Goal: Task Accomplishment & Management: Use online tool/utility

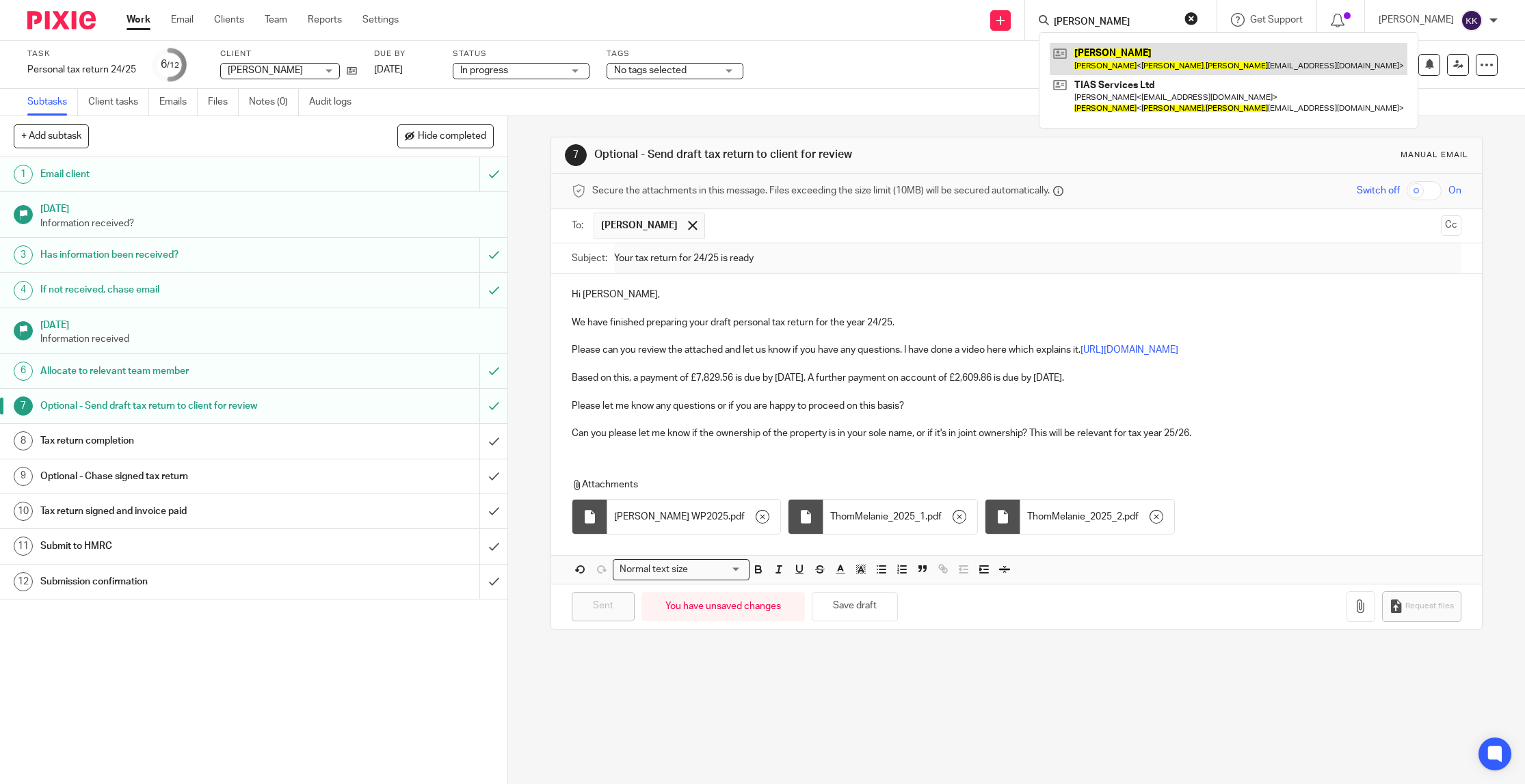
type input "[PERSON_NAME]"
click at [1087, 63] on link at bounding box center [1229, 58] width 358 height 31
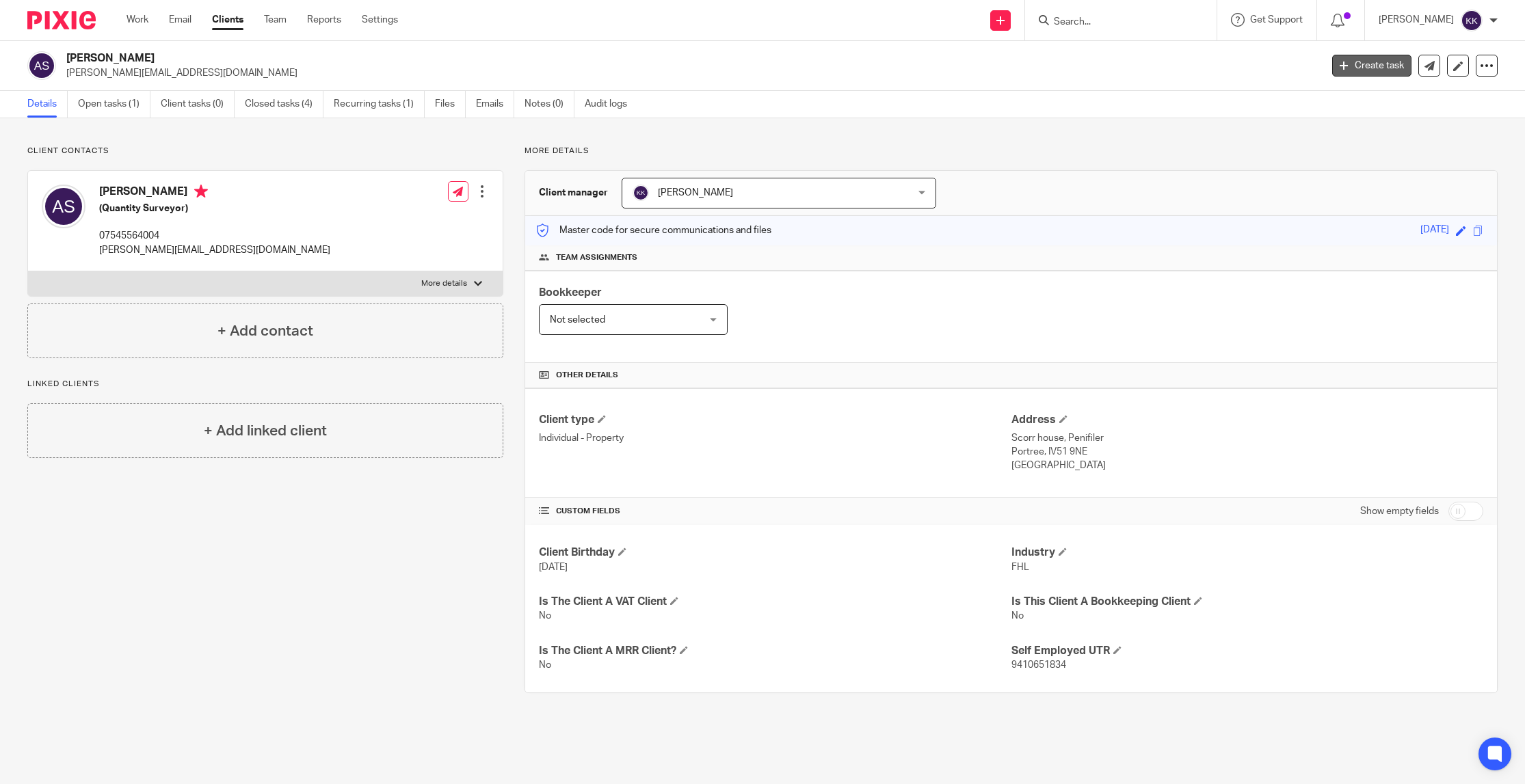
click at [1393, 62] on link "Create task" at bounding box center [1372, 65] width 80 height 22
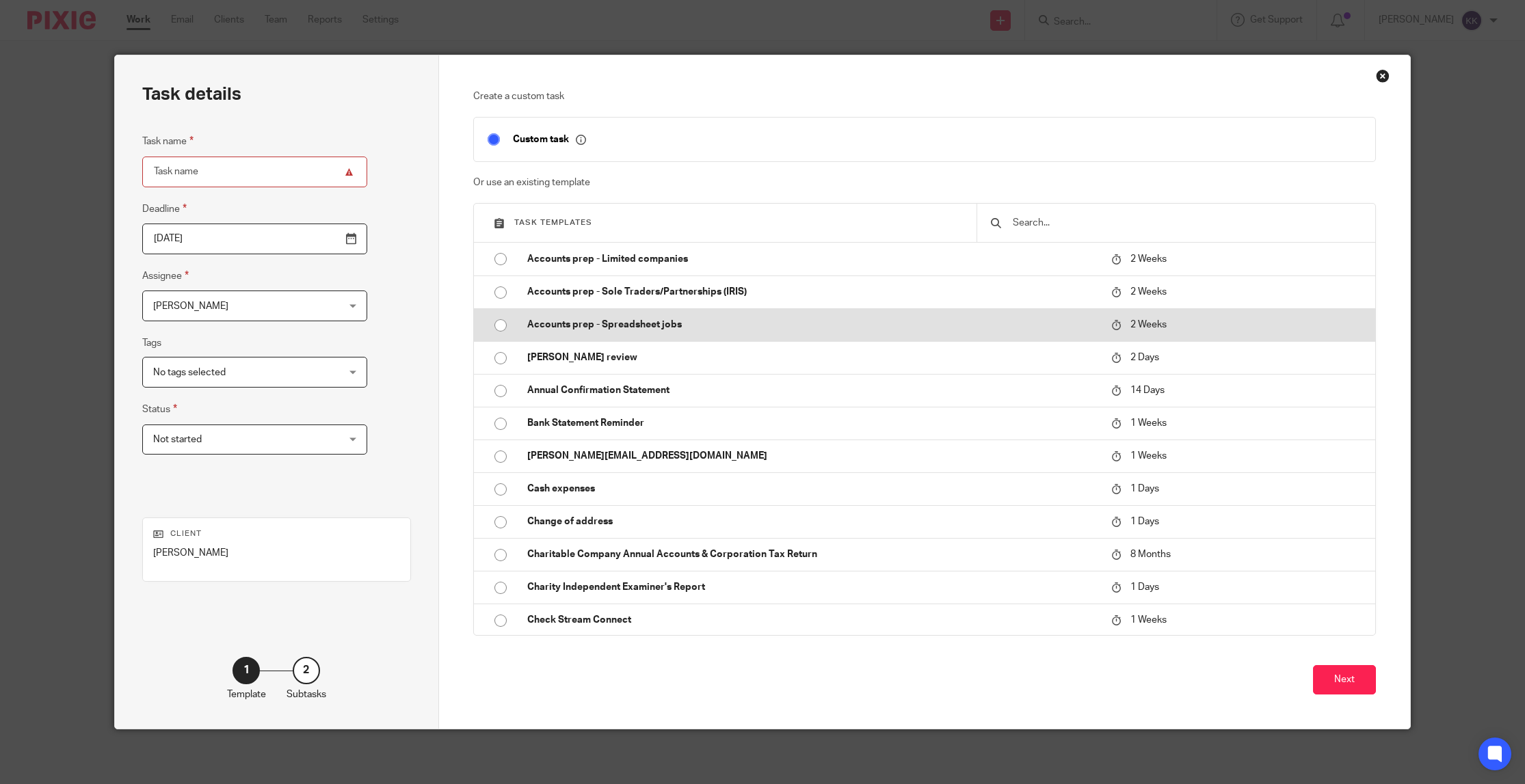
click at [622, 325] on p "Accounts prep - Spreadsheet jobs" at bounding box center [812, 325] width 571 height 13
type input "2025-10-08"
type input "Accounts prep - Spreadsheet jobs"
checkbox input "false"
radio input "true"
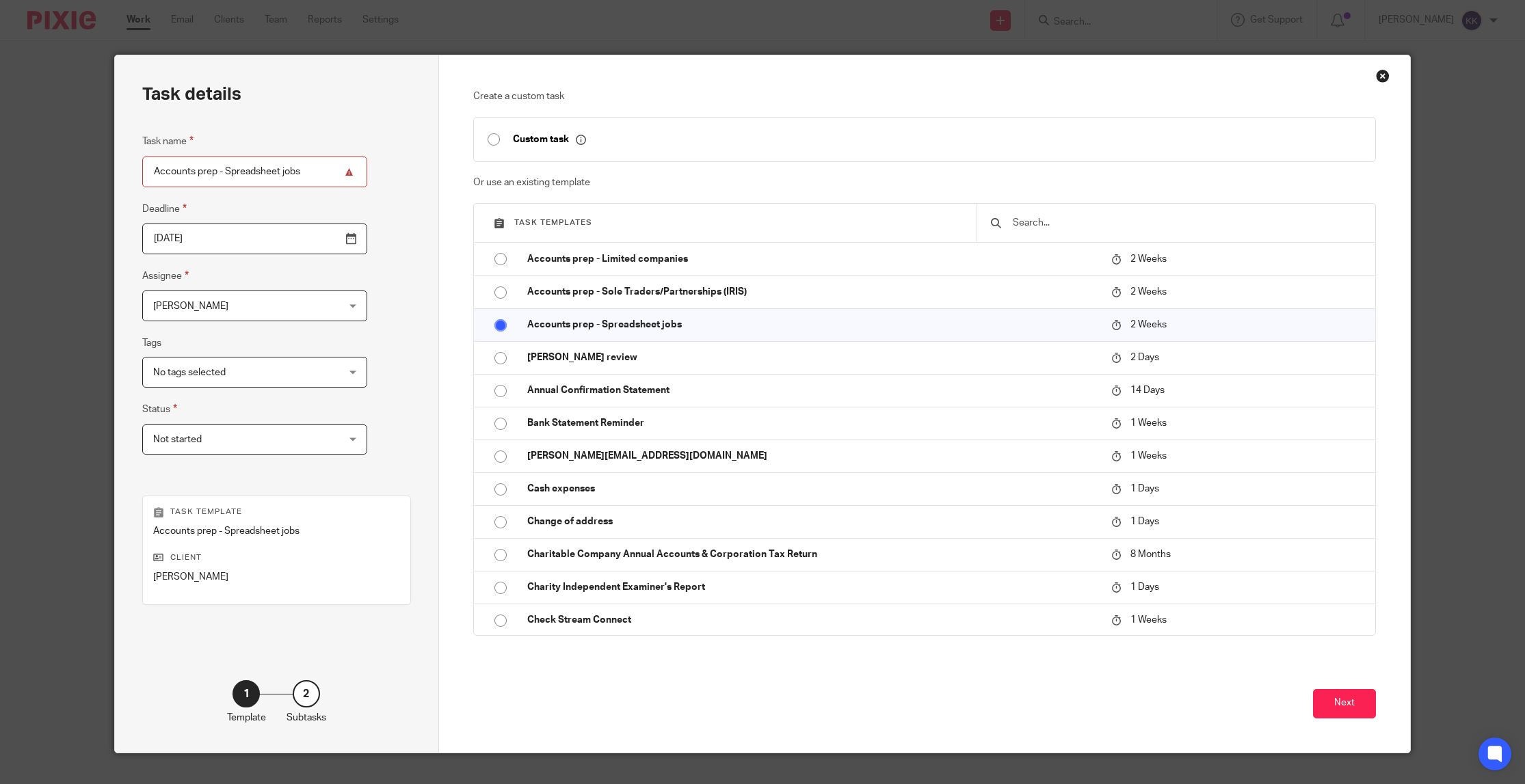
click at [229, 320] on span "[PERSON_NAME]" at bounding box center [238, 306] width 171 height 28
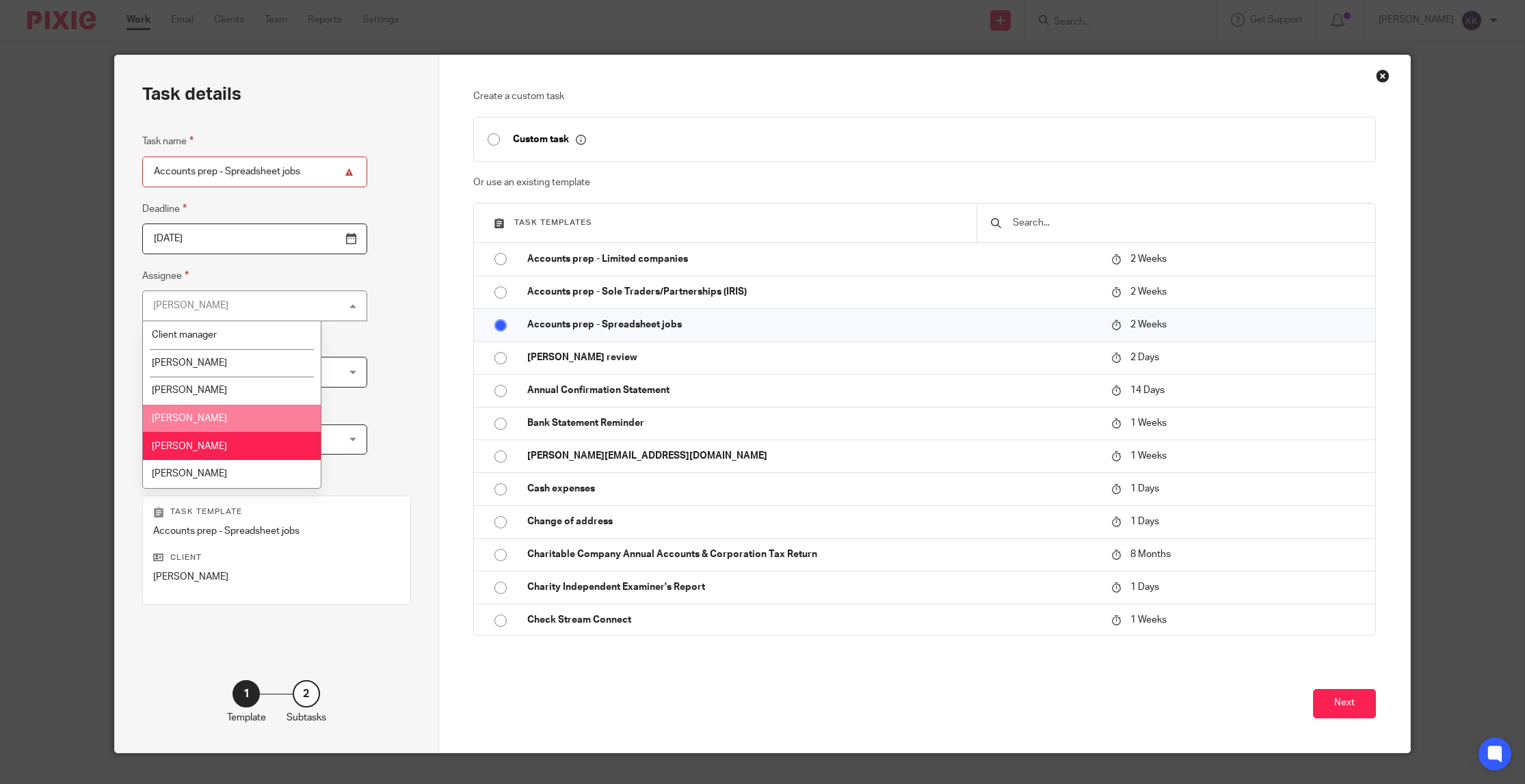
click at [219, 413] on li "[PERSON_NAME]" at bounding box center [232, 419] width 178 height 28
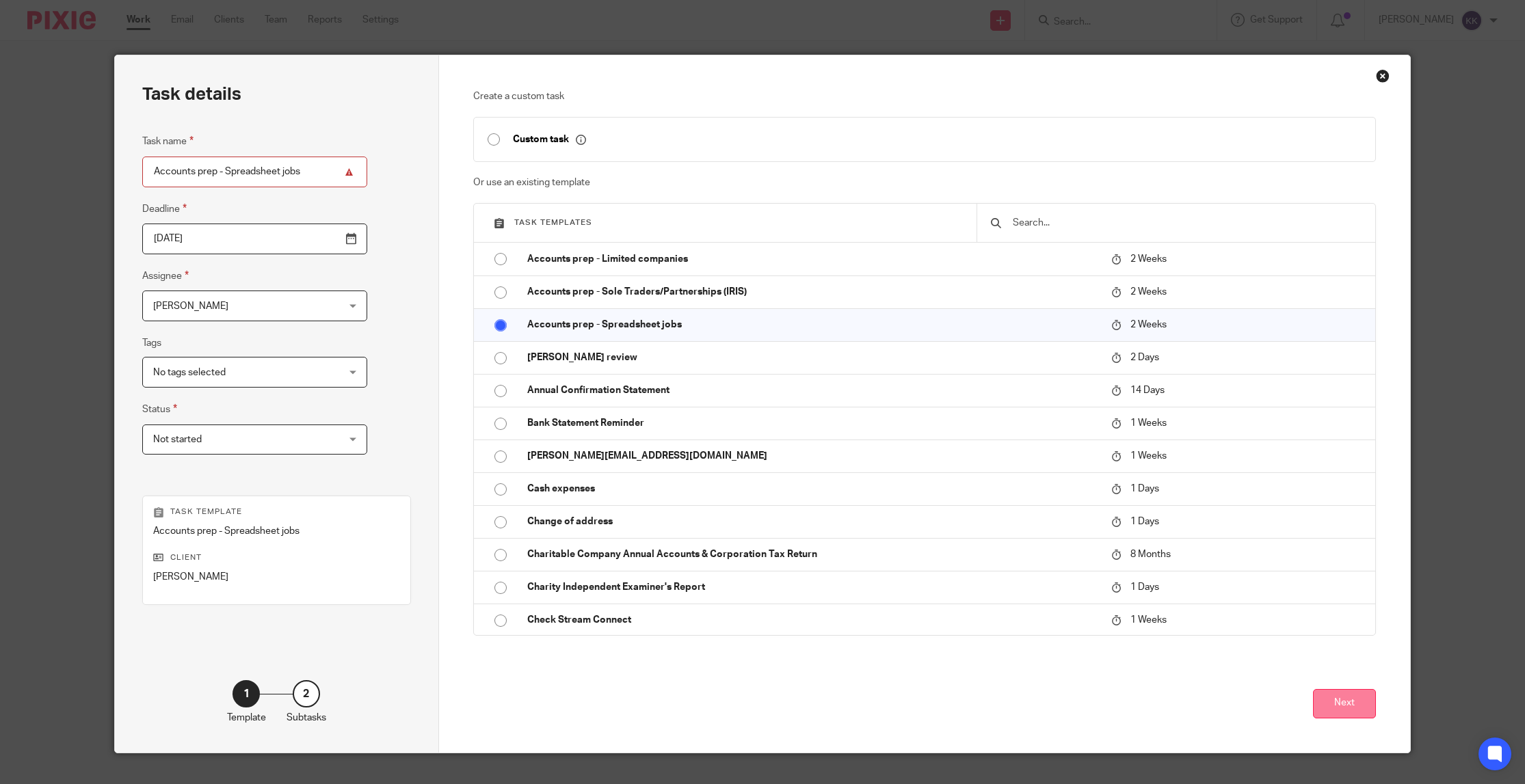
click at [1353, 701] on button "Next" at bounding box center [1345, 703] width 63 height 29
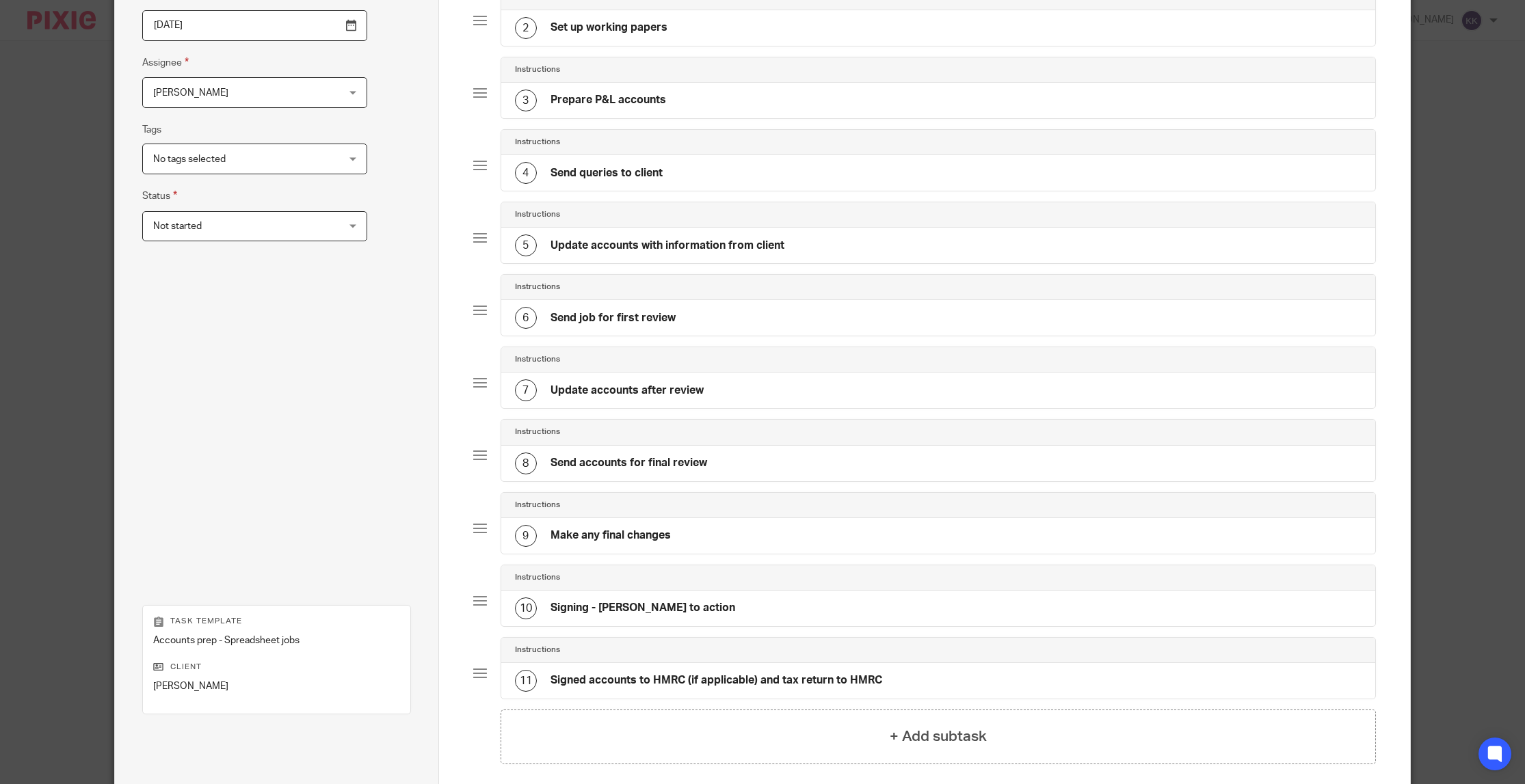
scroll to position [345, 0]
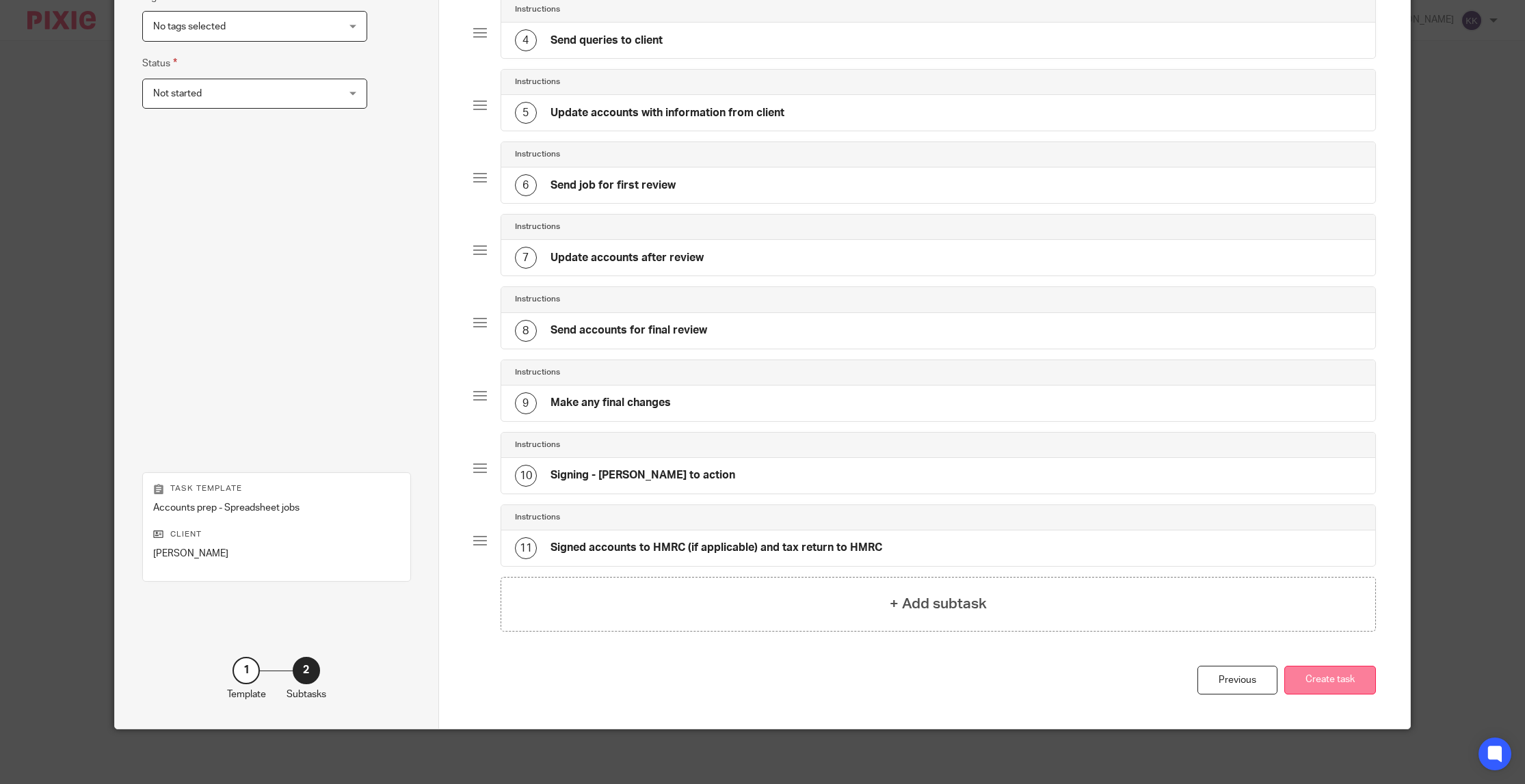
click at [1337, 687] on button "Create task" at bounding box center [1330, 681] width 92 height 29
